Goal: Task Accomplishment & Management: Manage account settings

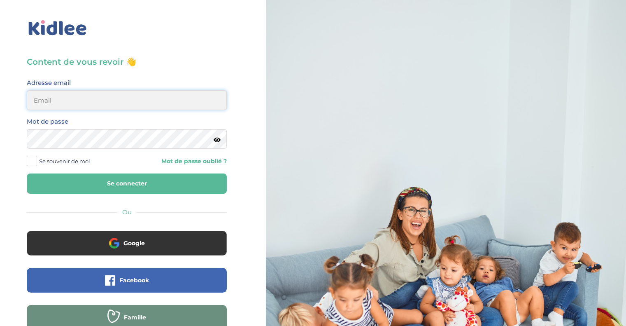
type input "morgane.jabbour@gmail.com"
click at [143, 180] on button "Se connecter" at bounding box center [127, 183] width 200 height 20
